Goal: Task Accomplishment & Management: Complete application form

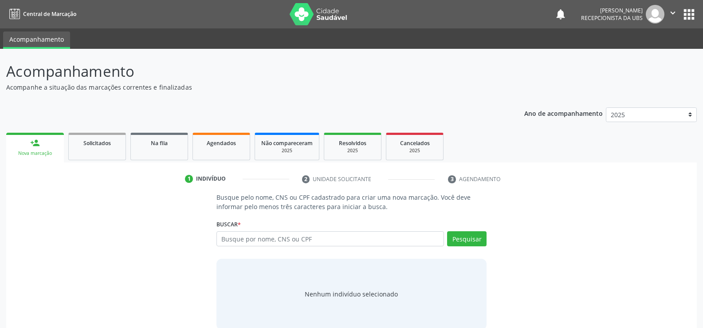
click at [285, 240] on input "text" at bounding box center [329, 238] width 227 height 15
click at [225, 145] on span "Agendados" at bounding box center [221, 143] width 29 height 8
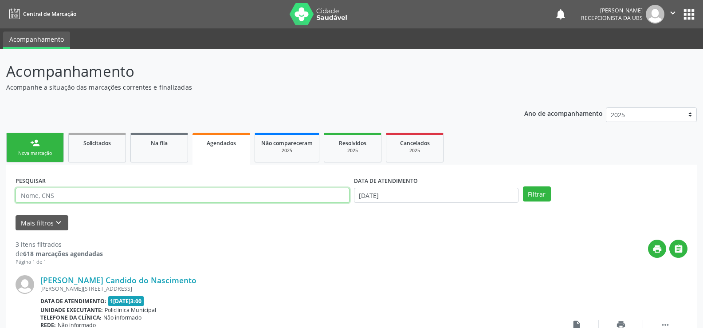
click at [121, 201] on input "text" at bounding box center [183, 194] width 334 height 15
type input "703408231177219"
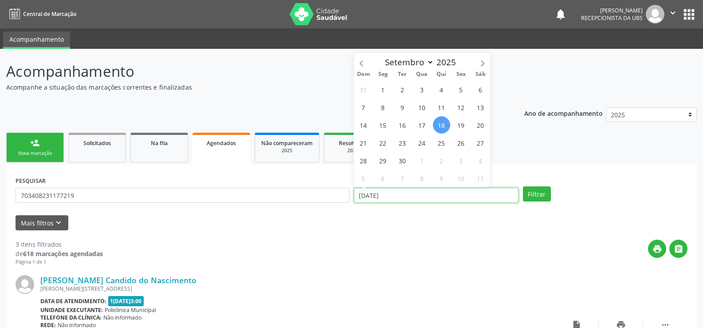
click at [401, 197] on input "[DATE]" at bounding box center [436, 194] width 164 height 15
click at [402, 158] on span "30" at bounding box center [402, 160] width 17 height 17
type input "[DATE]"
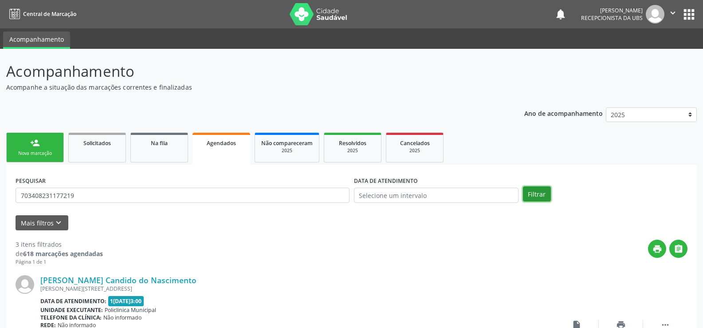
click at [545, 190] on button "Filtrar" at bounding box center [537, 193] width 28 height 15
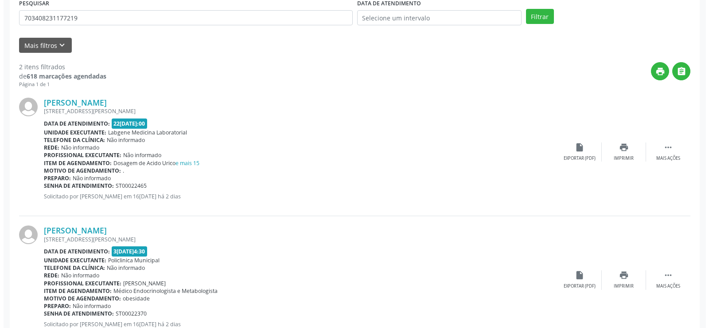
scroll to position [209, 0]
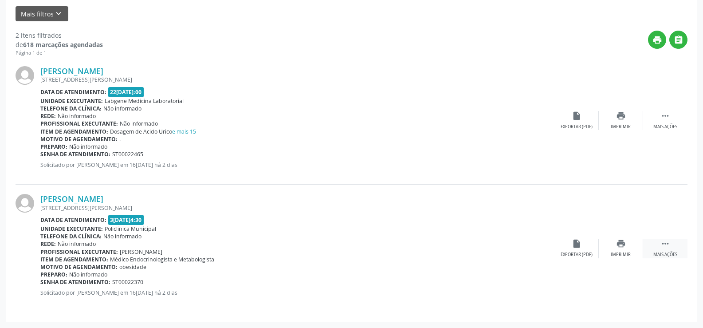
click at [665, 244] on icon "" at bounding box center [665, 243] width 10 height 10
click at [581, 248] on div "cancel Cancelar" at bounding box center [576, 247] width 44 height 19
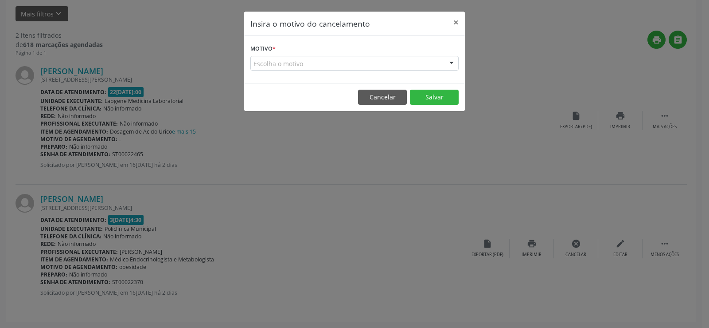
click at [449, 63] on div at bounding box center [451, 63] width 13 height 15
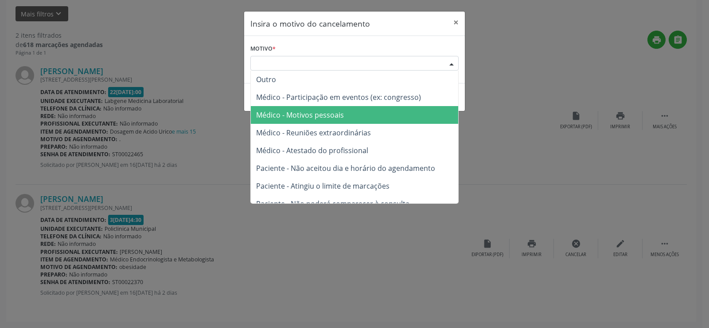
click at [320, 114] on span "Médico - Motivos pessoais" at bounding box center [300, 115] width 88 height 10
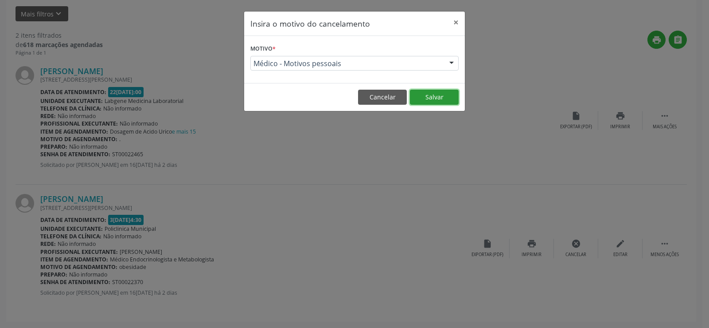
click at [426, 100] on button "Salvar" at bounding box center [434, 97] width 49 height 15
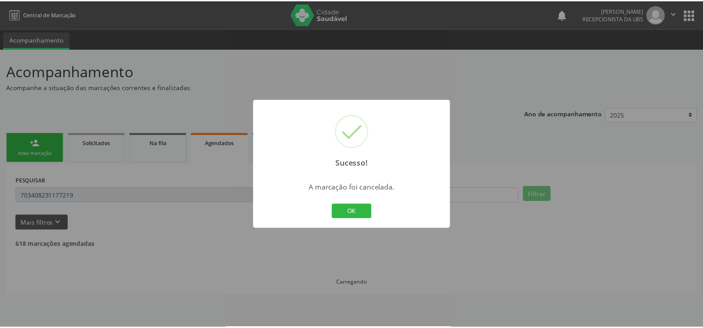
scroll to position [0, 0]
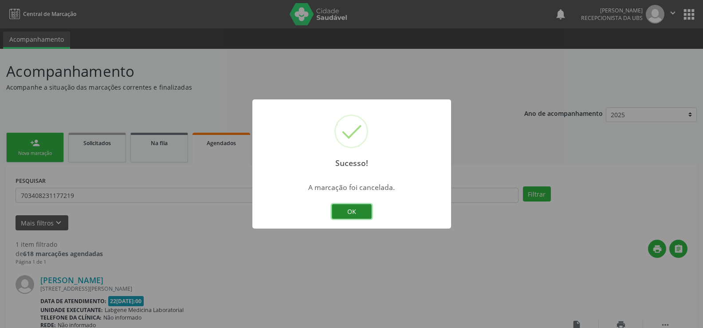
click at [346, 211] on button "OK" at bounding box center [352, 211] width 40 height 15
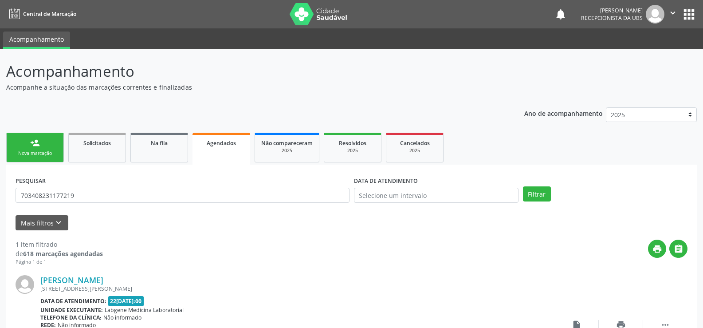
click at [36, 149] on link "person_add Nova marcação" at bounding box center [35, 148] width 58 height 30
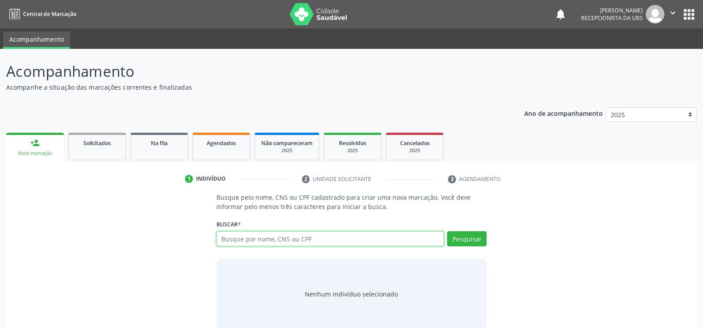
click at [241, 241] on input "text" at bounding box center [329, 238] width 227 height 15
type input "704702771918839"
click at [464, 236] on button "Pesquisar" at bounding box center [466, 238] width 39 height 15
type input "704702771918839"
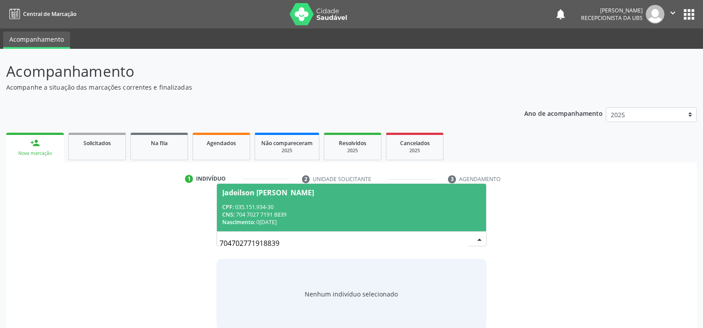
click at [261, 207] on div "CPF: 035.151.934-30" at bounding box center [351, 207] width 258 height 8
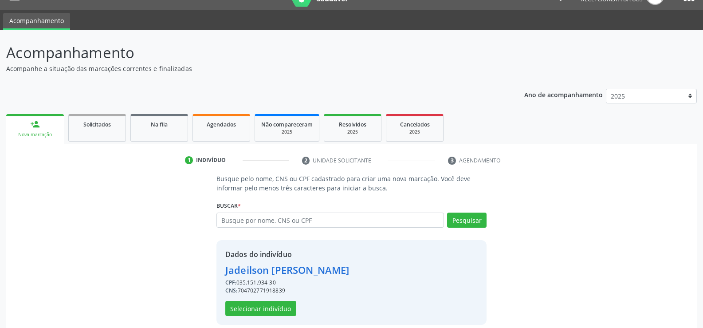
scroll to position [28, 0]
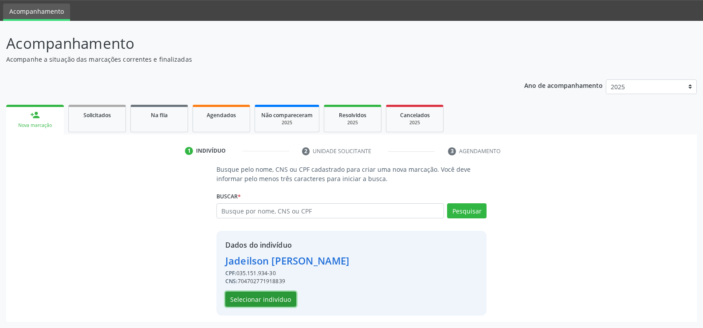
click at [280, 302] on button "Selecionar indivíduo" at bounding box center [260, 298] width 71 height 15
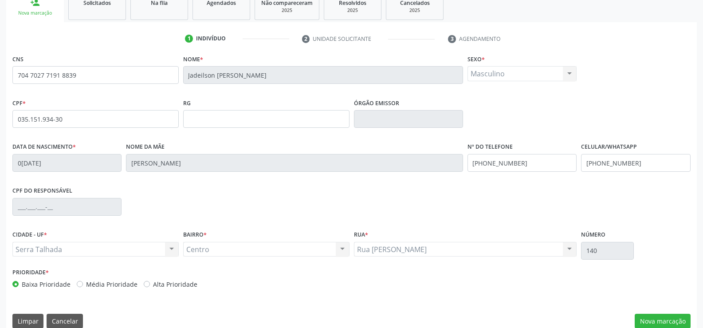
scroll to position [153, 0]
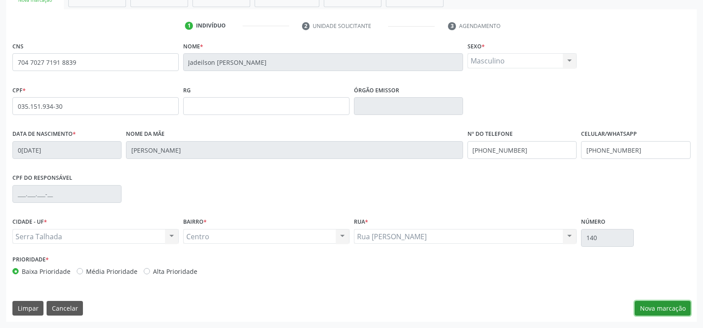
click at [666, 309] on button "Nova marcação" at bounding box center [662, 308] width 56 height 15
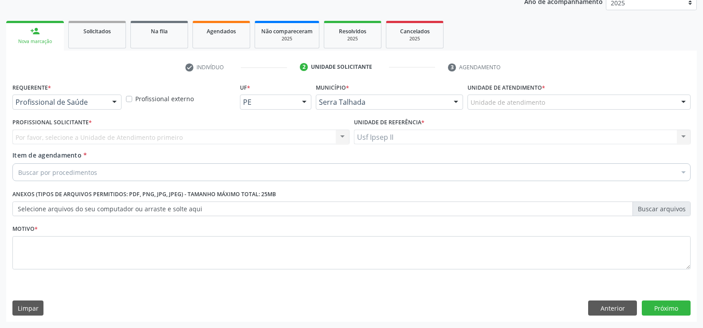
scroll to position [112, 0]
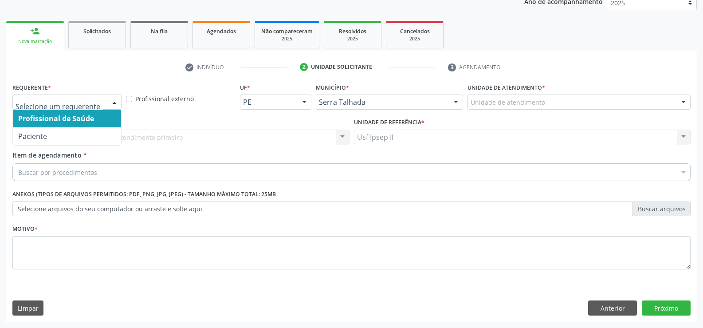
click at [117, 103] on div at bounding box center [114, 102] width 13 height 15
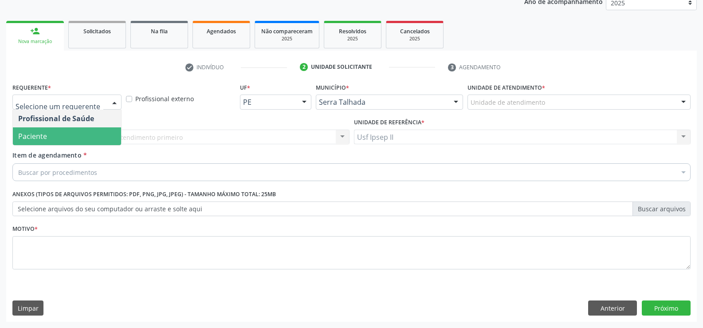
click at [58, 137] on span "Paciente" at bounding box center [67, 136] width 108 height 18
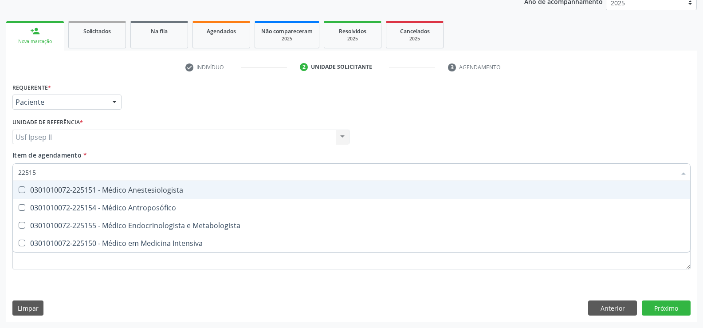
type input "225155"
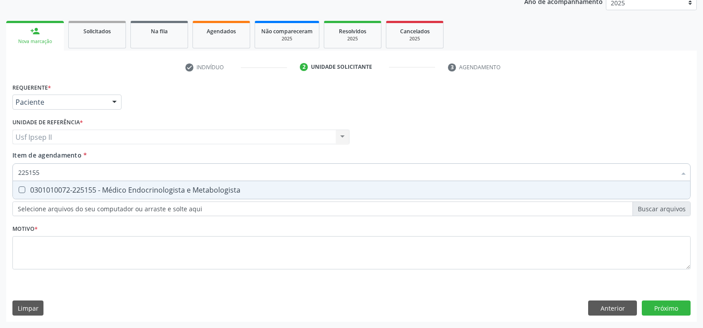
click at [82, 188] on div "0301010072-225155 - Médico Endocrinologista e Metabologista" at bounding box center [351, 189] width 666 height 7
checkbox Metabologista "true"
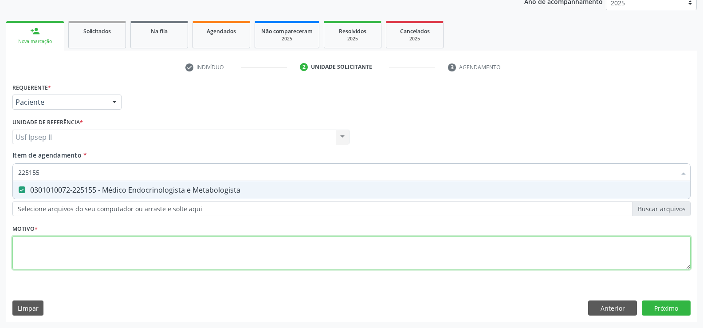
click at [72, 261] on div "Requerente * Paciente Profissional de Saúde Paciente Nenhum resultado encontrad…" at bounding box center [351, 181] width 678 height 201
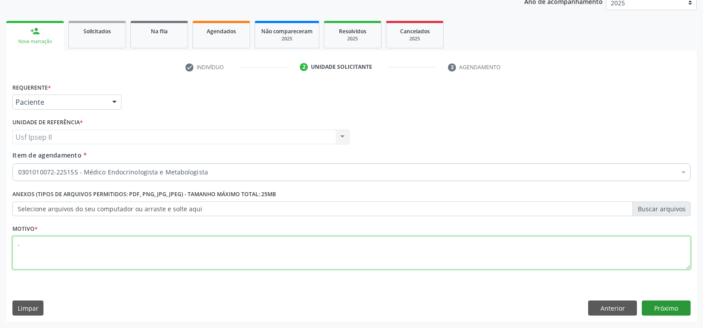
type textarea "."
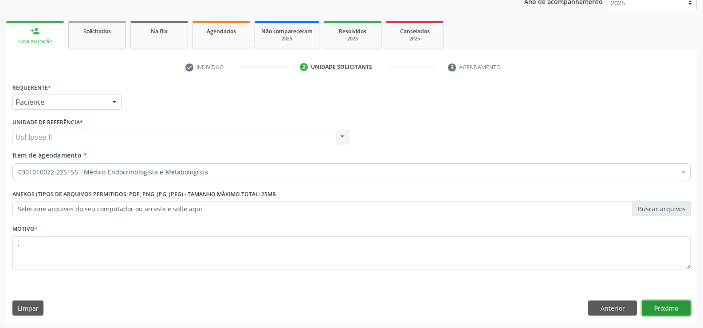
click at [673, 311] on button "Próximo" at bounding box center [665, 307] width 49 height 15
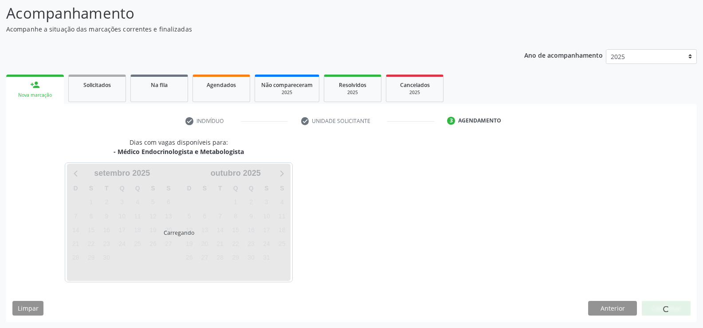
scroll to position [58, 0]
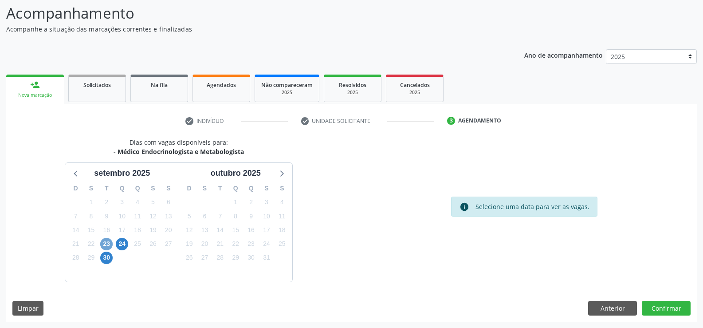
click at [109, 241] on span "23" at bounding box center [106, 244] width 12 height 12
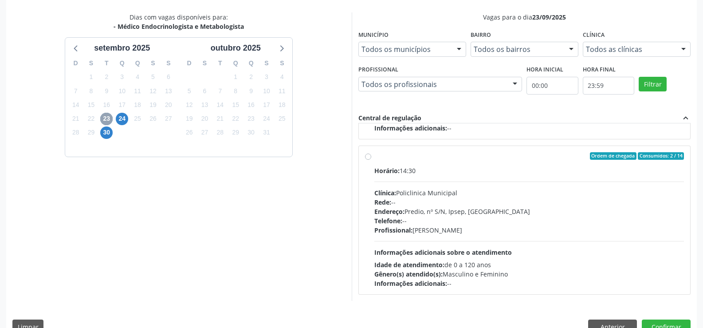
scroll to position [191, 0]
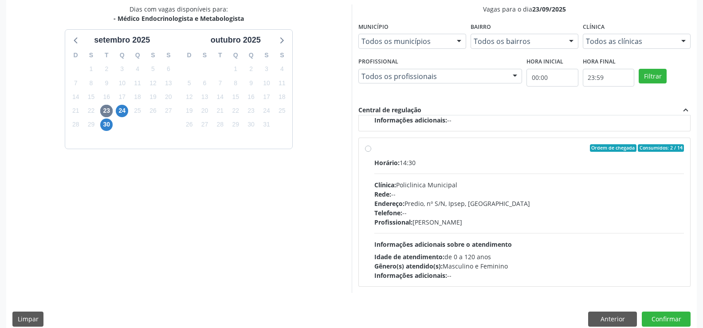
click at [374, 150] on label "Ordem de chegada Consumidos: 2 / 14 Horário: 14:30 Clínica: Policlinica Municip…" at bounding box center [529, 212] width 310 height 136
click at [368, 150] on input "Ordem de chegada Consumidos: 2 / 14 Horário: 14:30 Clínica: Policlinica Municip…" at bounding box center [368, 148] width 6 height 8
radio input "true"
click at [669, 313] on button "Confirmar" at bounding box center [665, 318] width 49 height 15
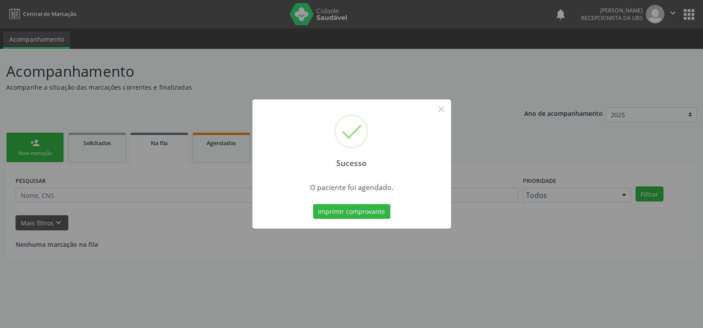
scroll to position [0, 0]
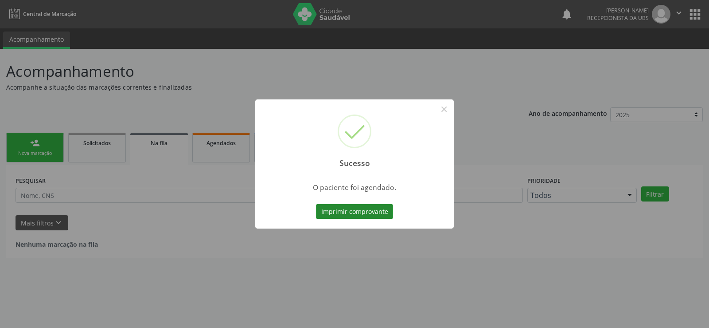
click at [359, 214] on button "Imprimir comprovante" at bounding box center [354, 211] width 77 height 15
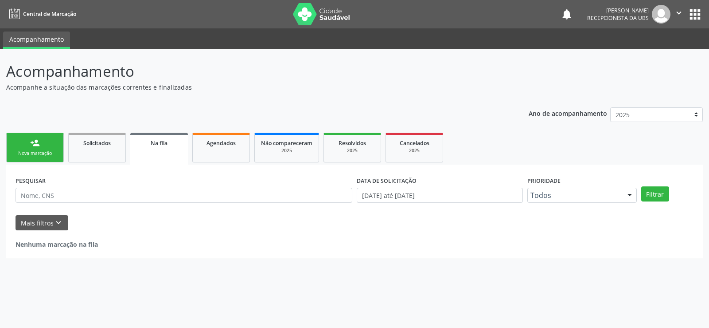
drag, startPoint x: 39, startPoint y: 153, endPoint x: 59, endPoint y: 144, distance: 22.4
click at [39, 153] on div "Nova marcação" at bounding box center [35, 153] width 44 height 7
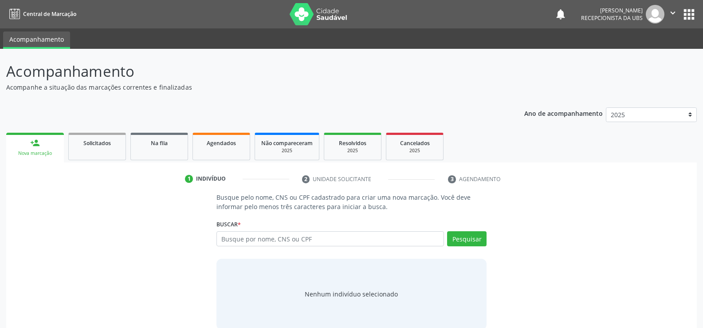
click at [298, 230] on div "Buscar * Busque por nome, CNS ou CPF Nenhum resultado encontrado para: " " Digi…" at bounding box center [351, 234] width 270 height 35
click at [297, 233] on input "text" at bounding box center [329, 238] width 227 height 15
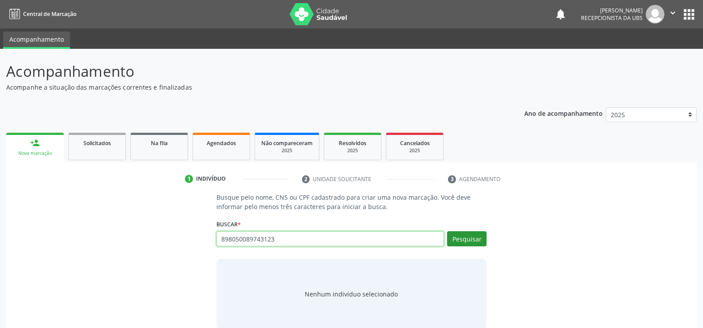
type input "898050089743123"
click at [450, 244] on button "Pesquisar" at bounding box center [466, 238] width 39 height 15
type input "898050089743123"
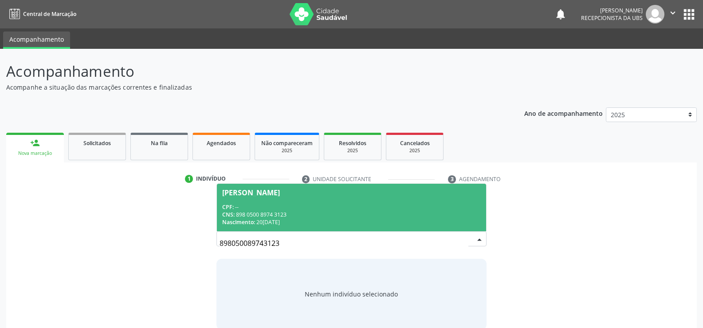
click at [253, 222] on span "Nascimento:" at bounding box center [238, 222] width 33 height 8
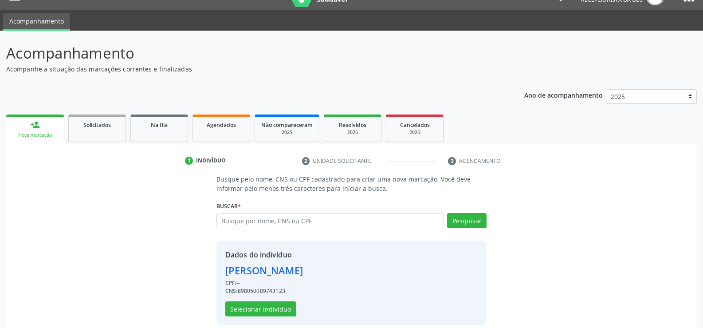
scroll to position [28, 0]
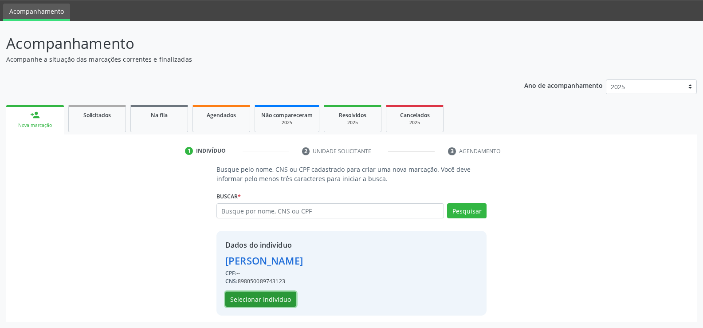
click at [270, 297] on button "Selecionar indivíduo" at bounding box center [260, 298] width 71 height 15
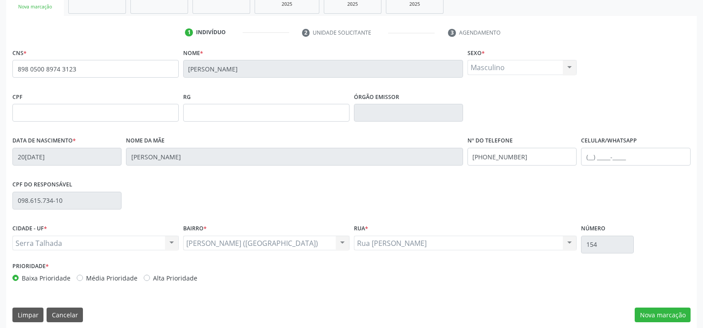
scroll to position [153, 0]
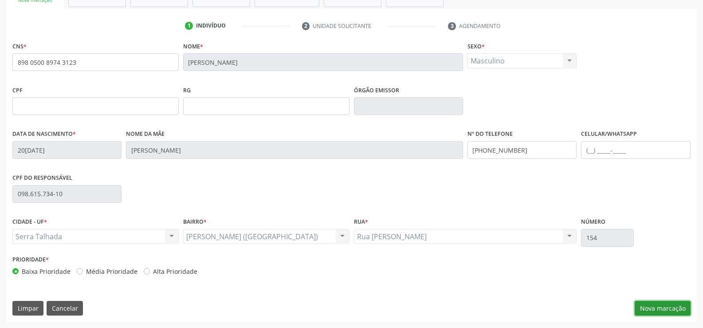
click at [663, 315] on button "Nova marcação" at bounding box center [662, 308] width 56 height 15
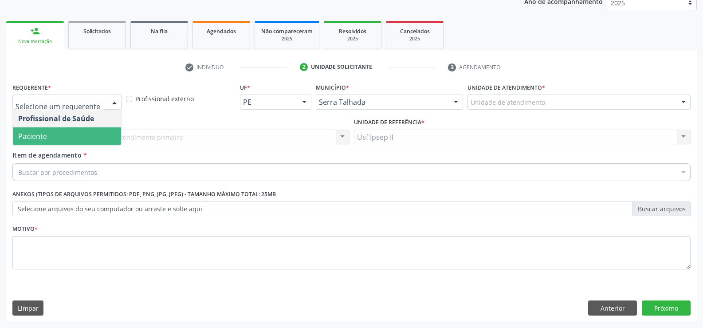
click at [61, 141] on span "Paciente" at bounding box center [67, 136] width 108 height 18
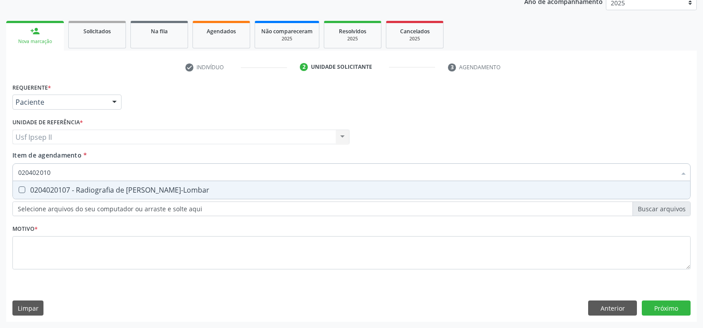
type input "0204020107"
click at [207, 185] on span "0204020107 - Radiografia de [PERSON_NAME]-Lombar" at bounding box center [351, 190] width 677 height 18
checkbox Toraco-Lombar "true"
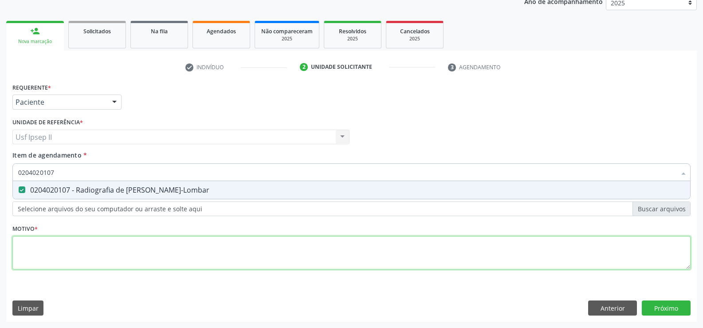
click at [82, 247] on div "Requerente * Paciente Profissional de Saúde Paciente Nenhum resultado encontrad…" at bounding box center [351, 181] width 678 height 201
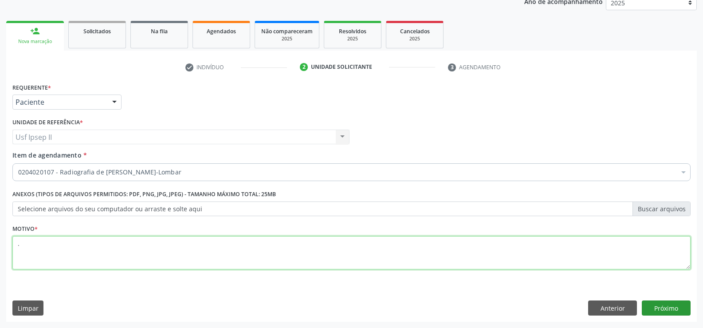
type textarea "."
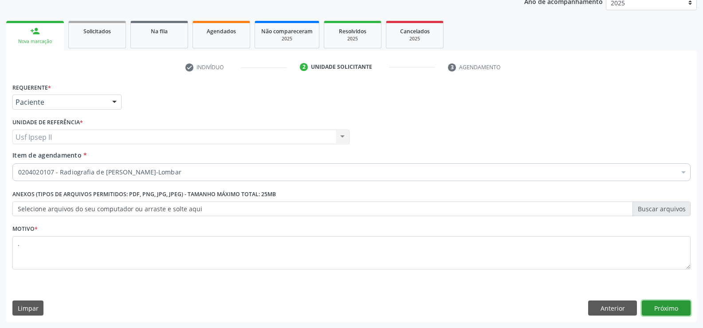
click at [666, 305] on button "Próximo" at bounding box center [665, 307] width 49 height 15
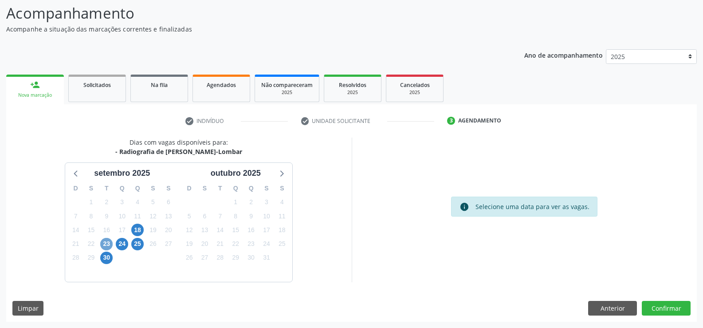
click at [109, 242] on span "23" at bounding box center [106, 244] width 12 height 12
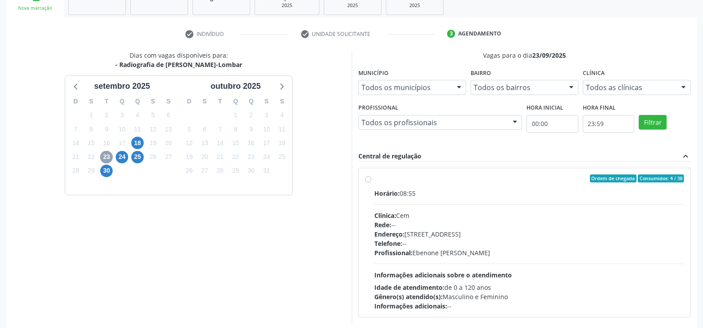
scroll to position [147, 0]
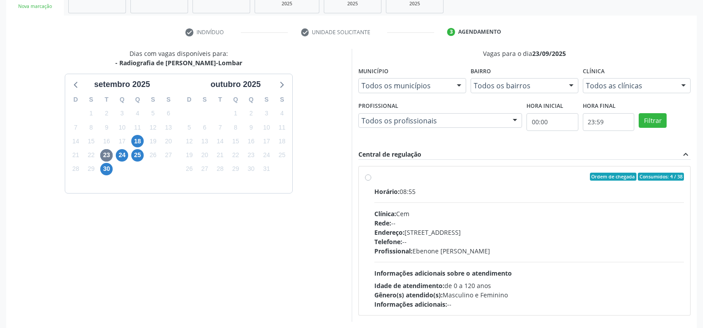
click at [374, 179] on label "Ordem de chegada Consumidos: 4 / 38 Horário: 08:55 Clínica: Cem Rede: -- Endere…" at bounding box center [529, 240] width 310 height 136
click at [366, 179] on input "Ordem de chegada Consumidos: 4 / 38 Horário: 08:55 Clínica: Cem Rede: -- Endere…" at bounding box center [368, 176] width 6 height 8
radio input "true"
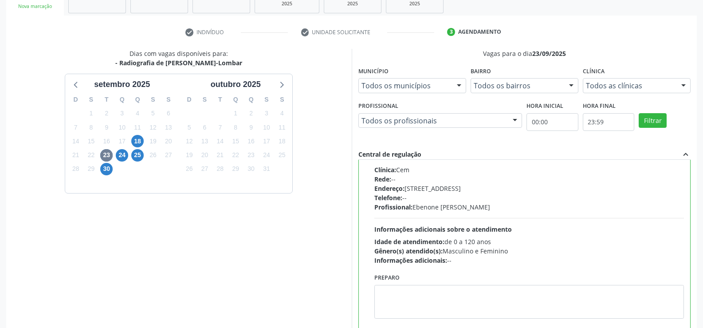
scroll to position [191, 0]
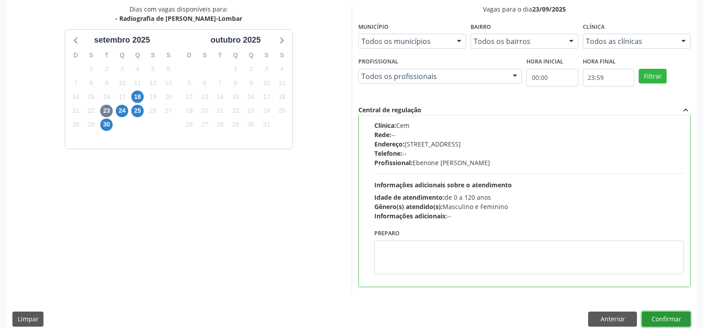
click at [672, 314] on button "Confirmar" at bounding box center [665, 318] width 49 height 15
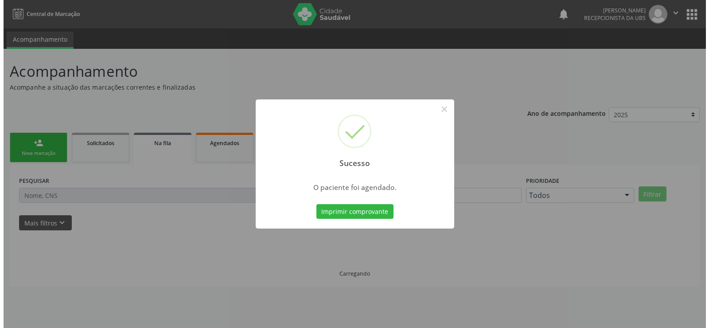
scroll to position [0, 0]
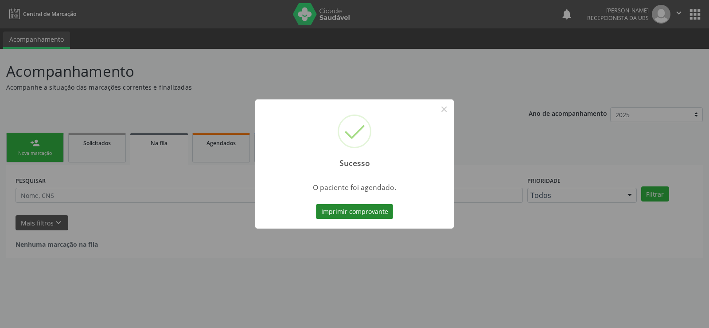
click at [371, 206] on button "Imprimir comprovante" at bounding box center [354, 211] width 77 height 15
